Goal: Information Seeking & Learning: Learn about a topic

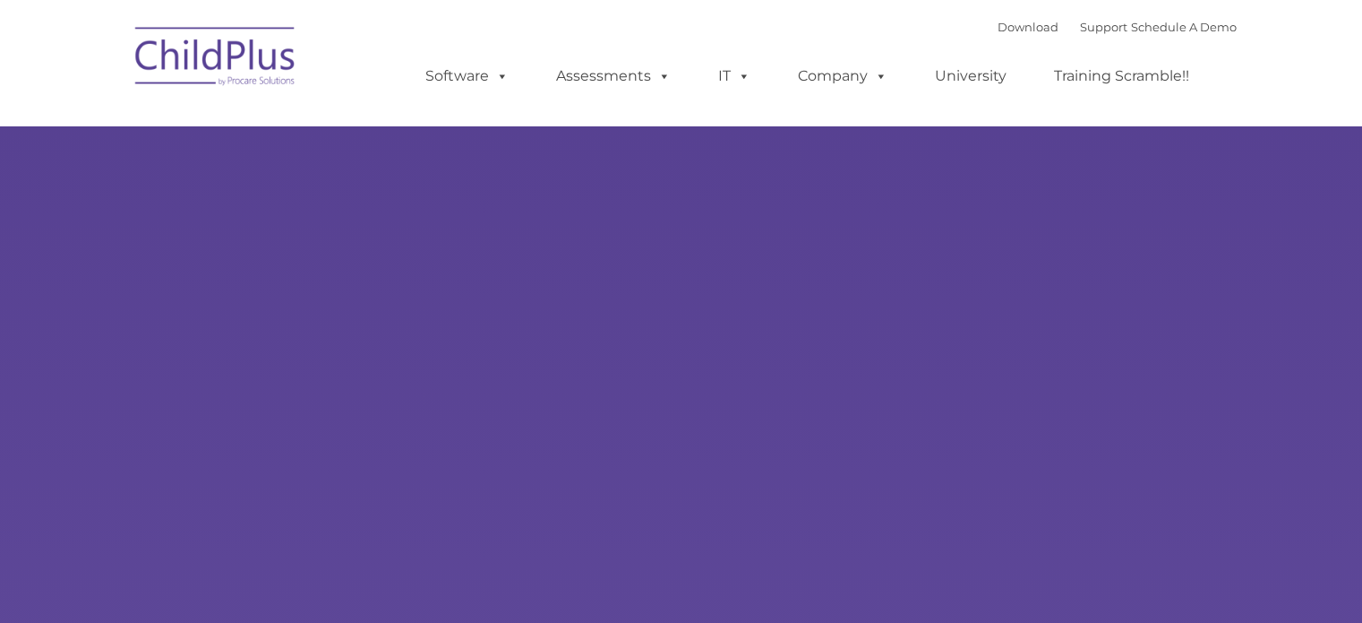
type input ""
select select "MEDIUM"
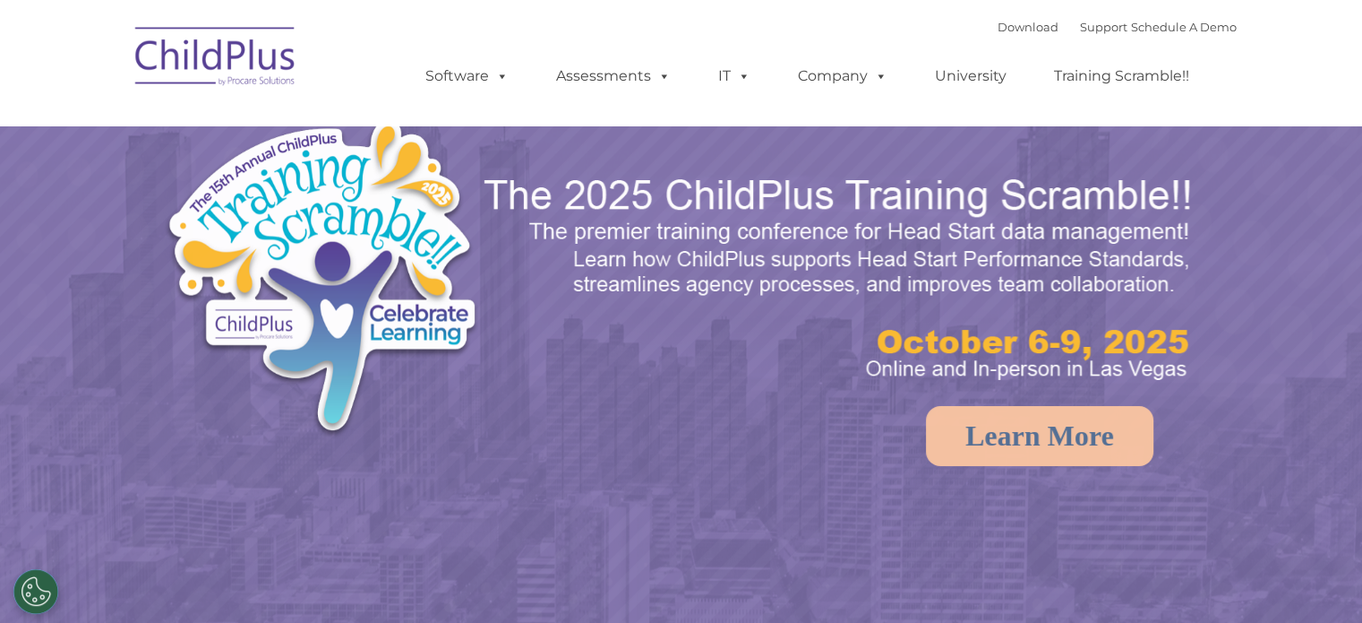
select select "MEDIUM"
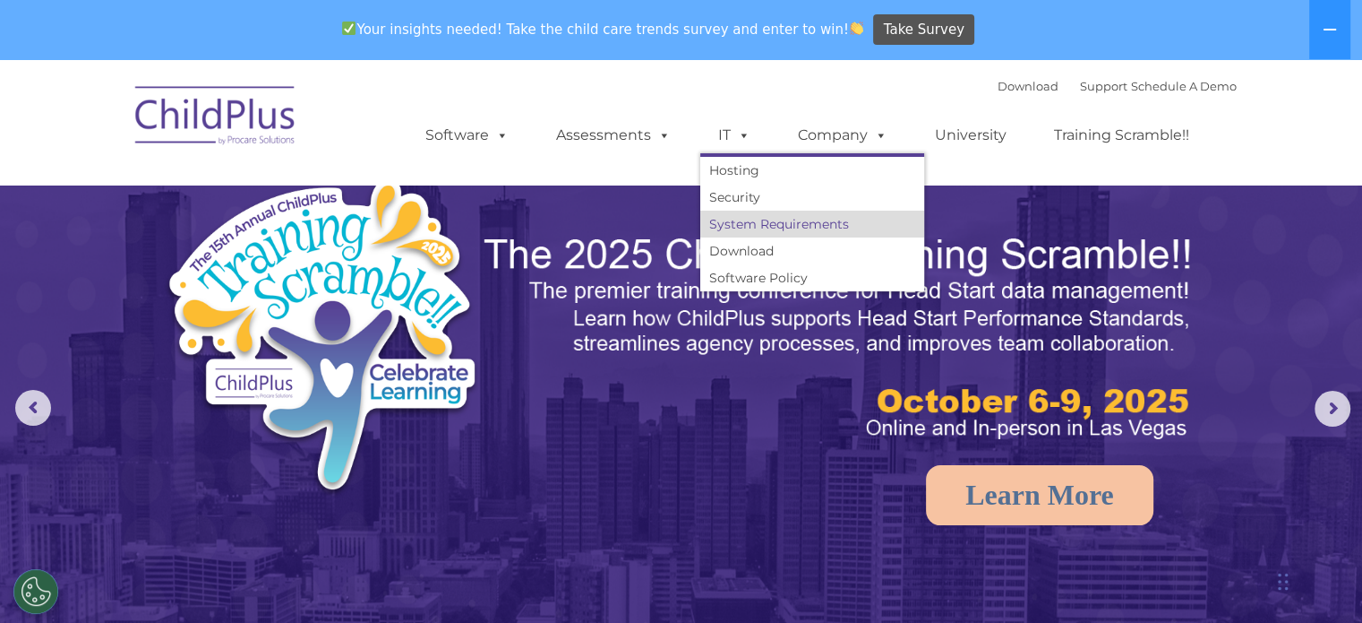
click at [727, 214] on link "System Requirements" at bounding box center [812, 223] width 224 height 27
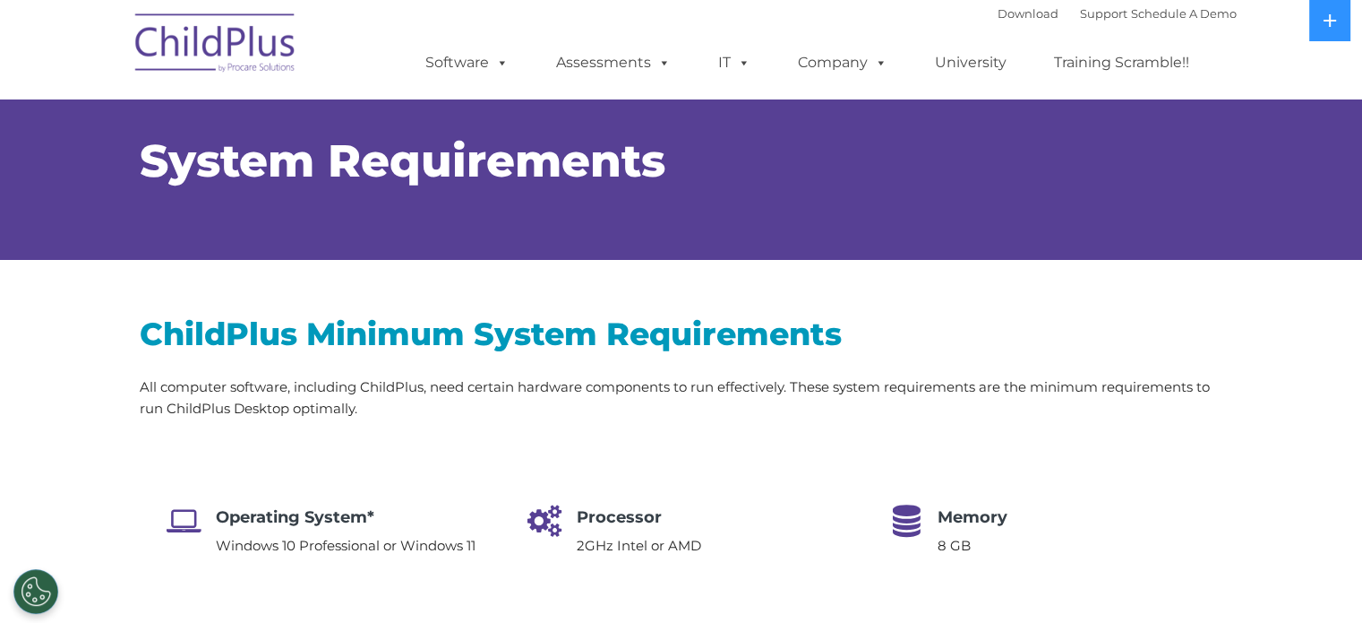
select select "MEDIUM"
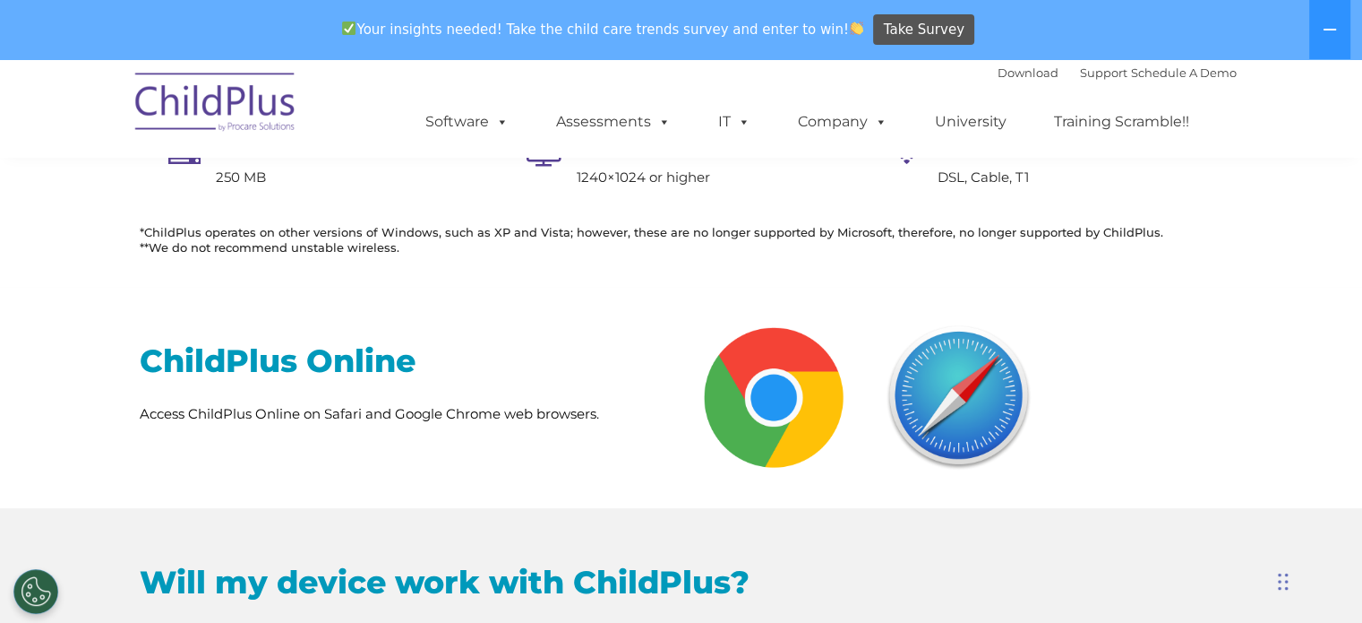
scroll to position [552, 0]
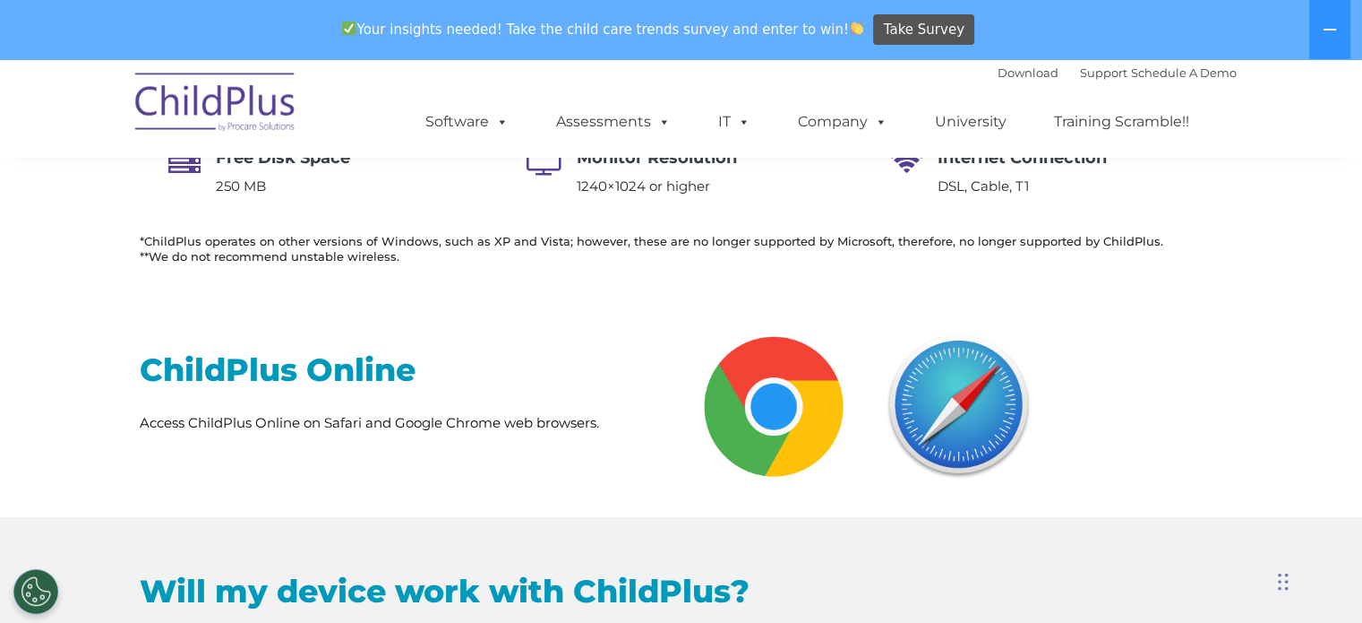
click at [108, 324] on div "ChildPlus Online Access ChildPlus Online on Safari and Google Chrome web browse…" at bounding box center [681, 406] width 1362 height 221
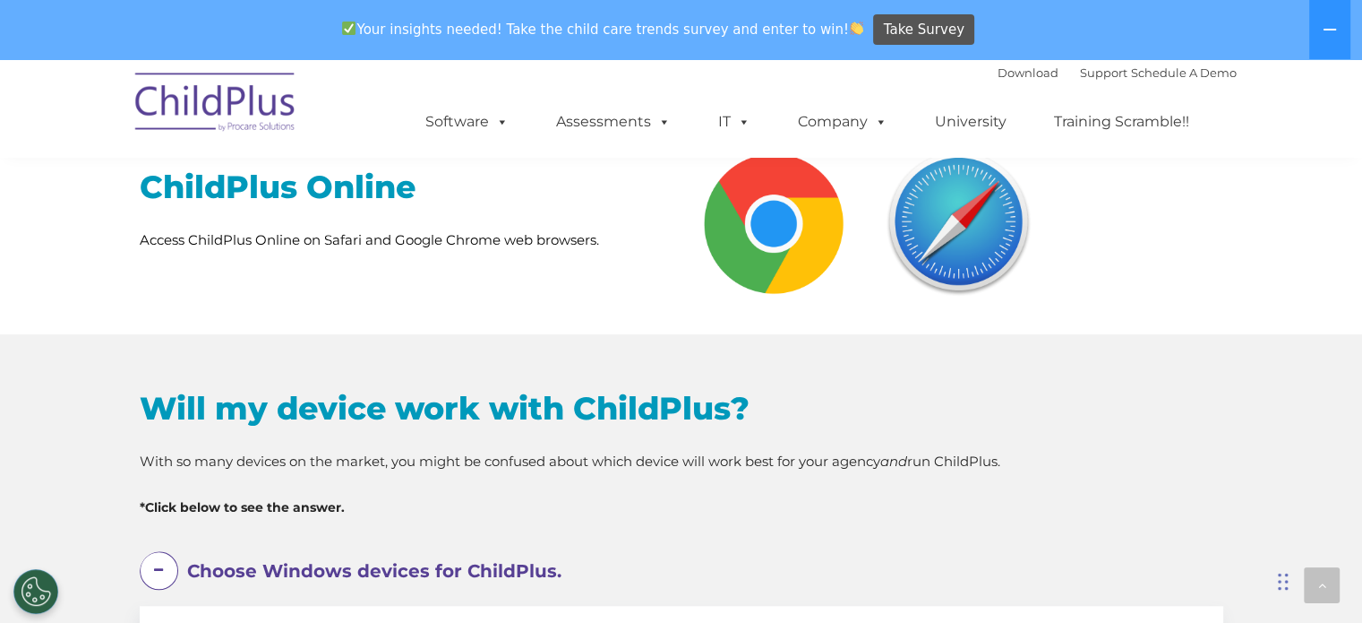
scroll to position [714, 0]
